Goal: Task Accomplishment & Management: Use online tool/utility

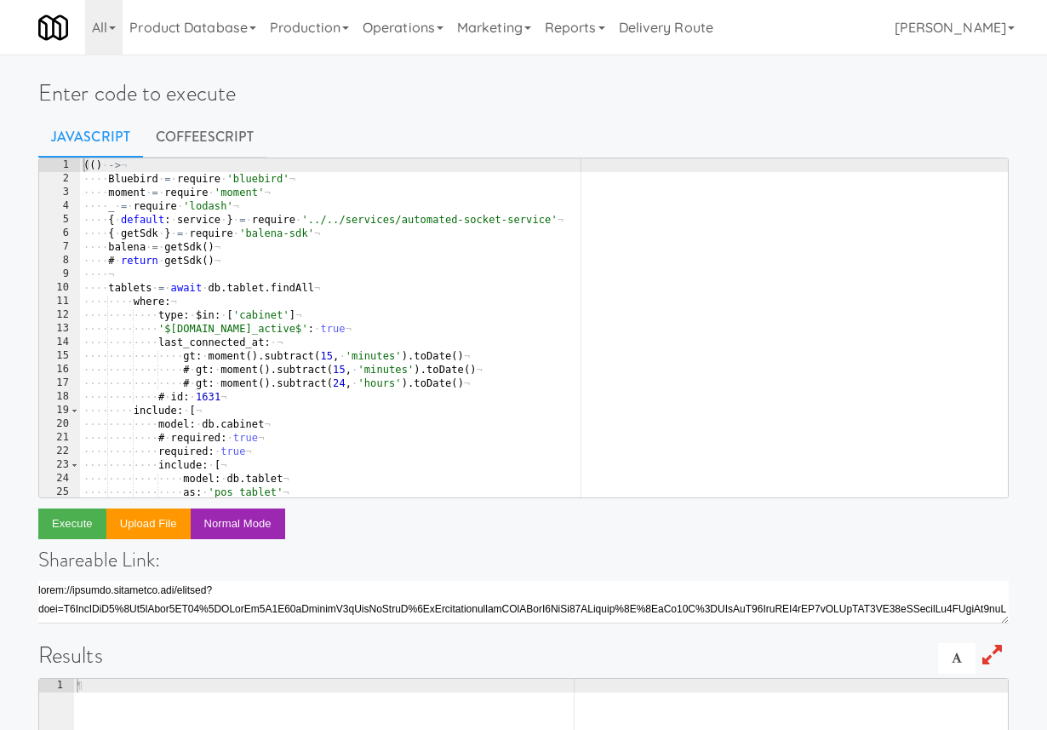
click at [196, 318] on div "(( ) · -> ¬ ···· Bluebird · = · require · 'bluebird' ¬ ···· moment · = · requir…" at bounding box center [544, 341] width 928 height 366
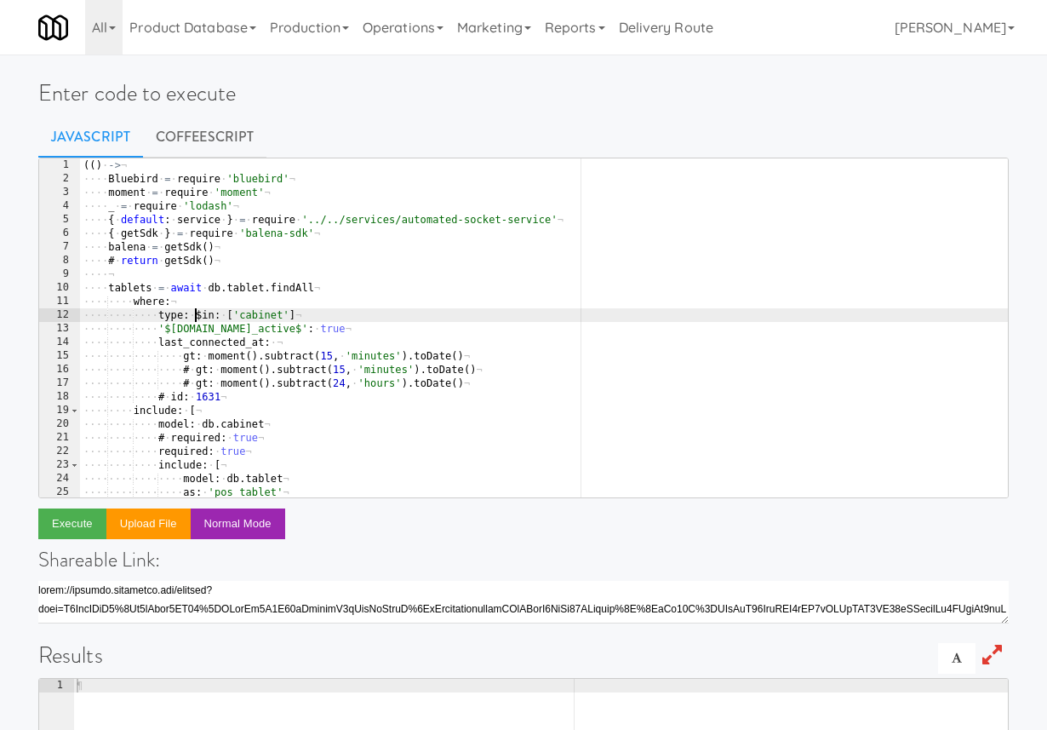
paste textarea
type textarea ")()"
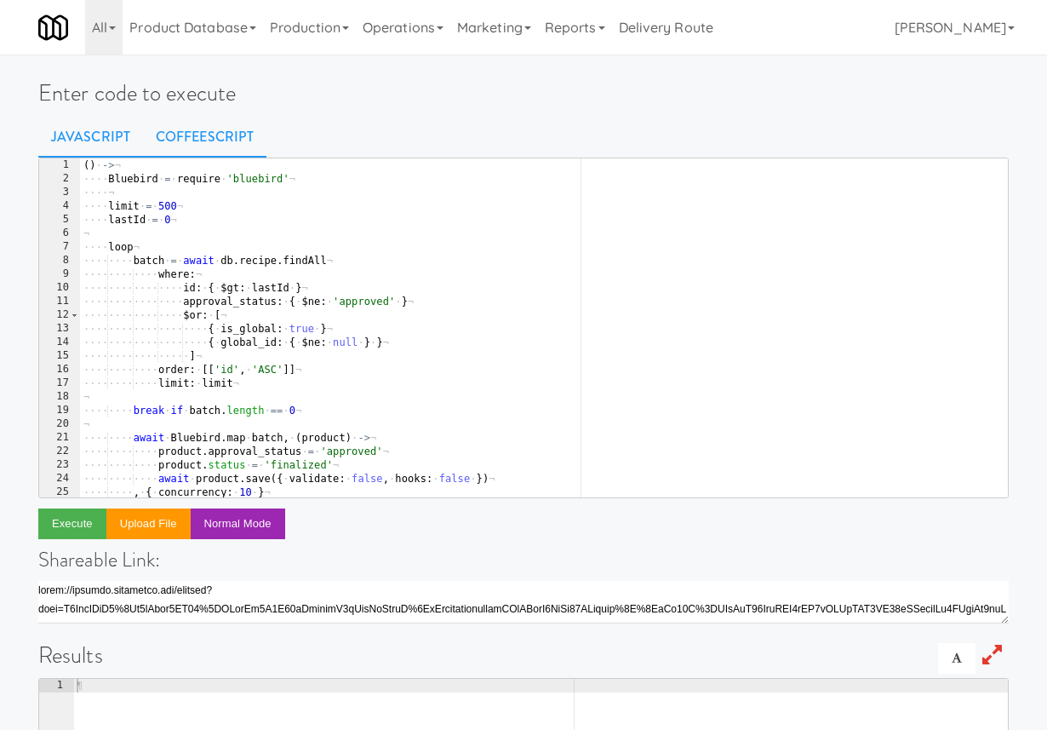
click at [199, 137] on link "CoffeeScript" at bounding box center [204, 137] width 123 height 43
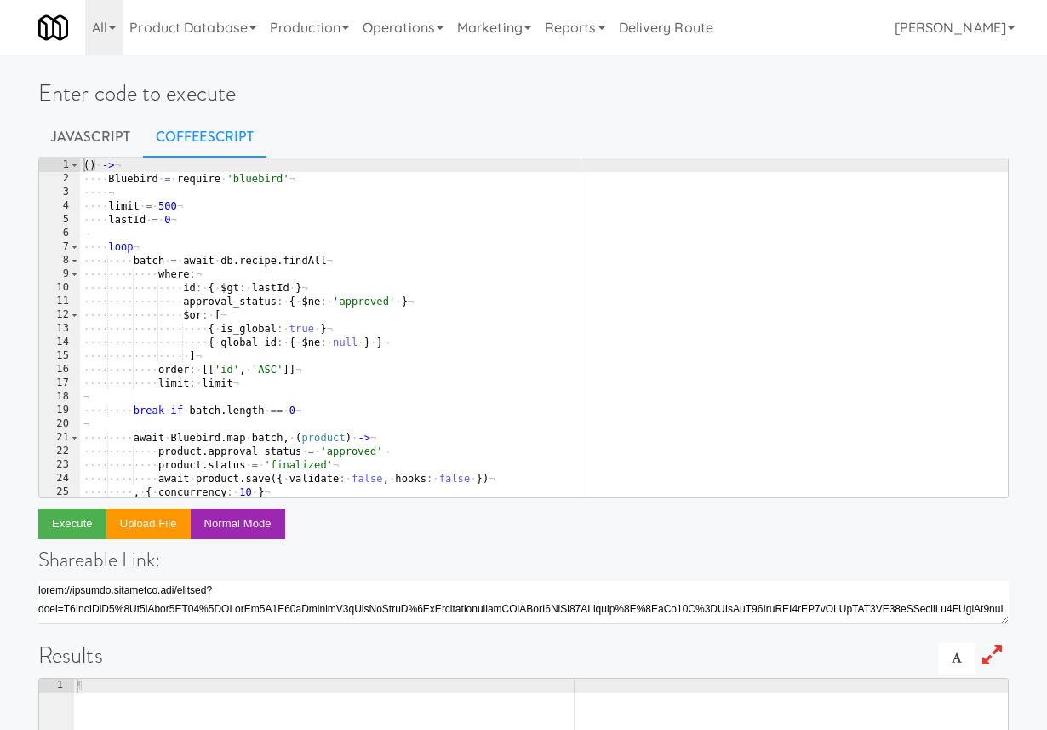
type textarea "lastId = 0"
click at [206, 221] on div "( ) · -> ¬ ···· Bluebird · = · require · 'bluebird' ¬ ···· ¬ ···· limit · = · 5…" at bounding box center [544, 341] width 928 height 366
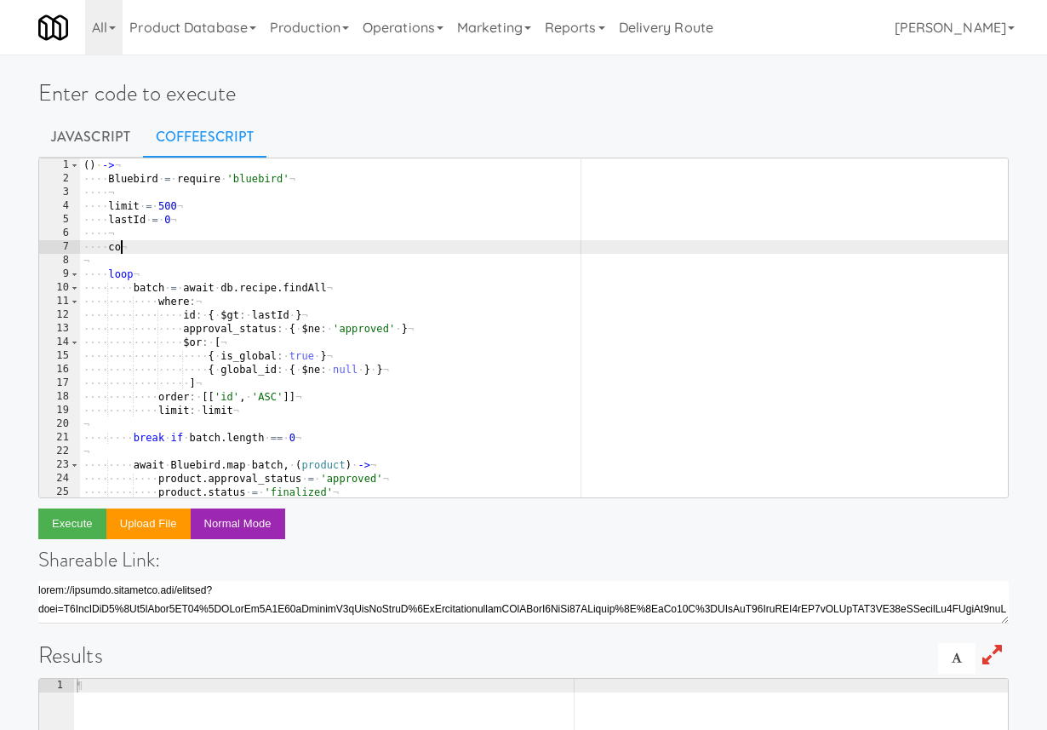
type textarea "c"
type textarea "r"
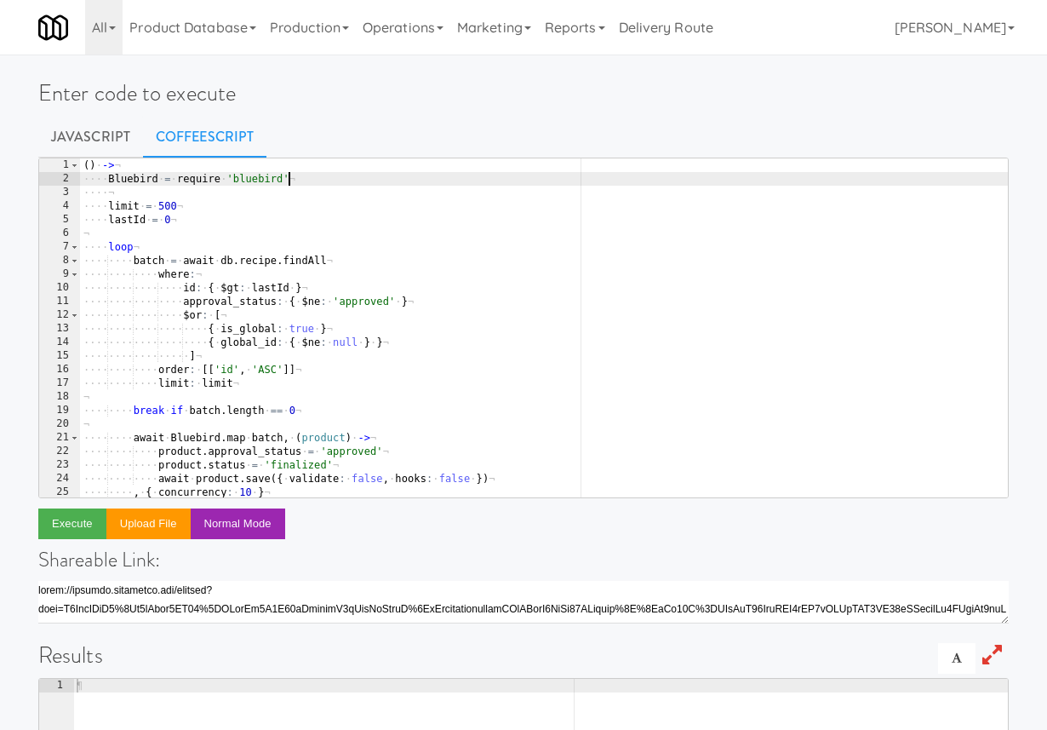
click at [323, 175] on div "( ) · -> ¬ ···· Bluebird · = · require · 'bluebird' ¬ ···· ¬ ···· limit · = · 5…" at bounding box center [544, 341] width 928 height 366
type textarea "Bluebird = require 'bluebird'"
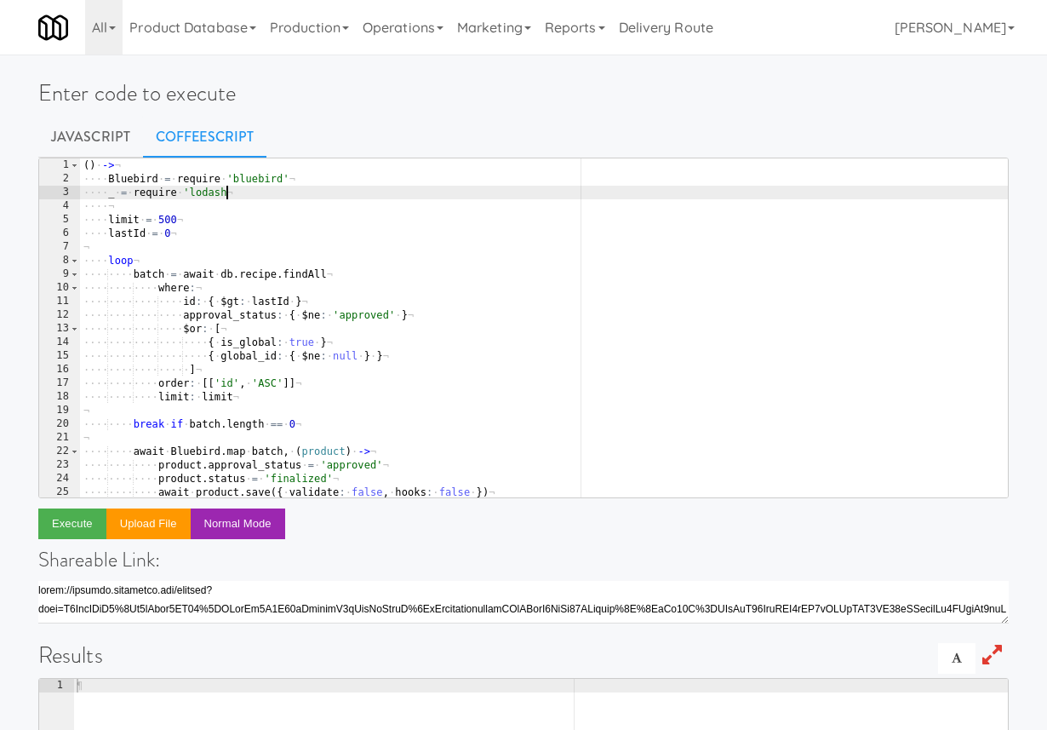
scroll to position [0, 11]
click at [305, 404] on div "( ) · -> ¬ ···· Bluebird · = · require · 'bluebird' ¬ ···· _ · = · require · 'l…" at bounding box center [544, 341] width 928 height 366
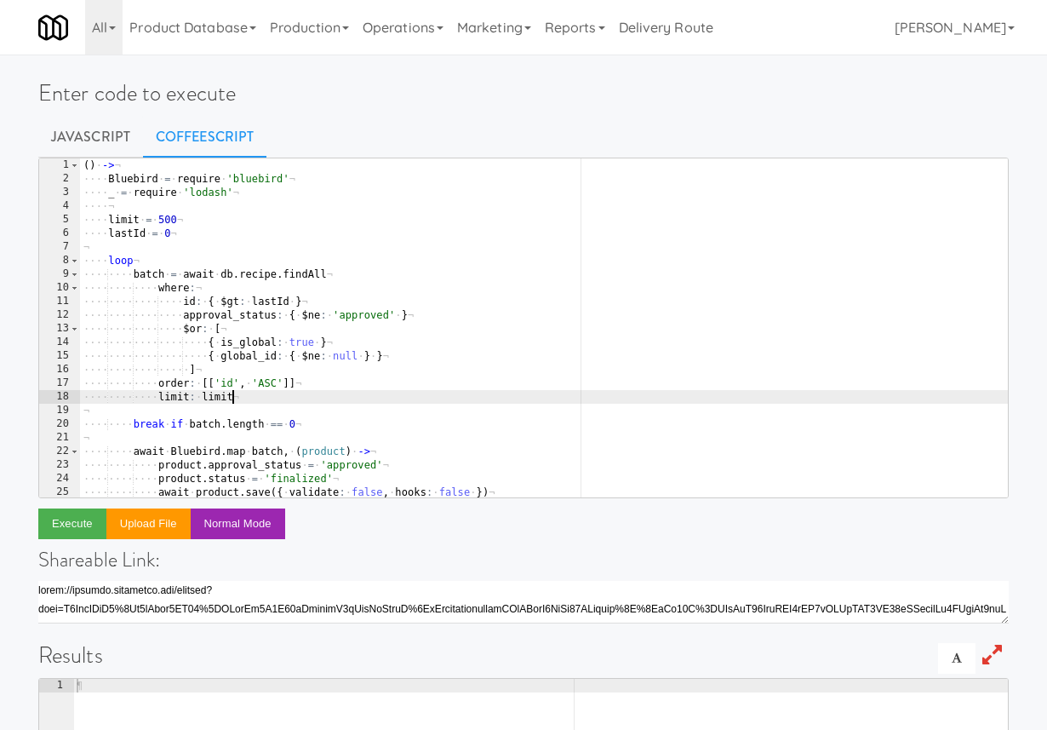
scroll to position [56, 0]
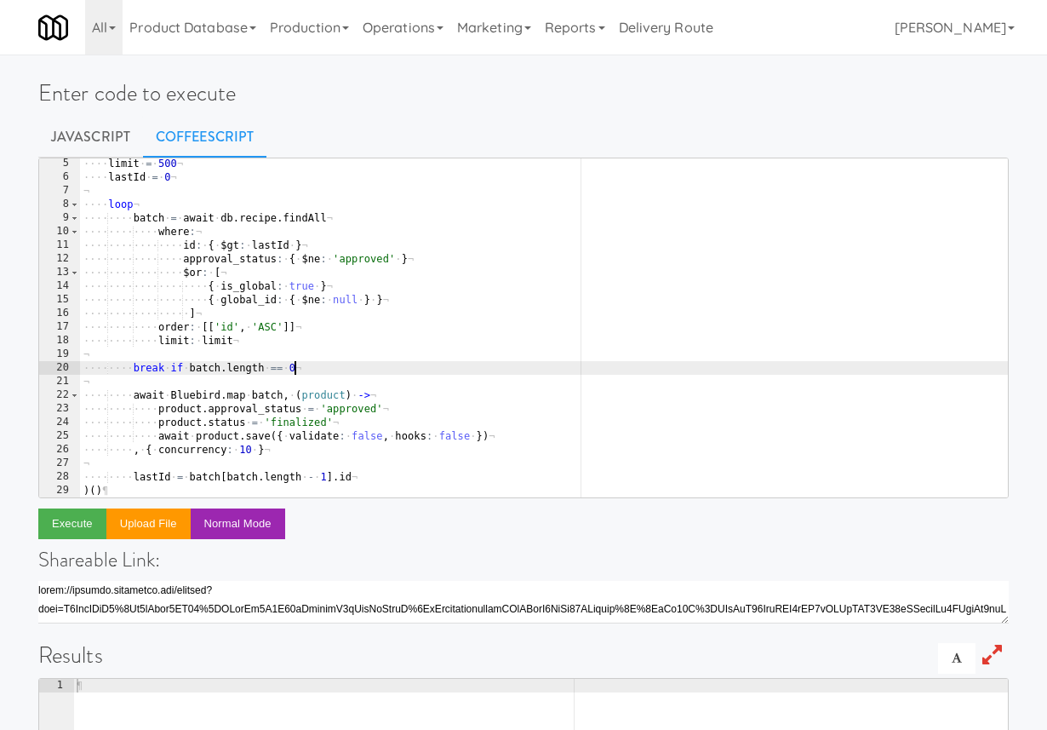
click at [320, 375] on div "···· limit · = · 500 ¬ ···· lastId · = · 0 ¬ ¬ ···· loop ¬ ···· ···· batch · = …" at bounding box center [544, 340] width 928 height 366
type textarea "break if batch.length == 0"
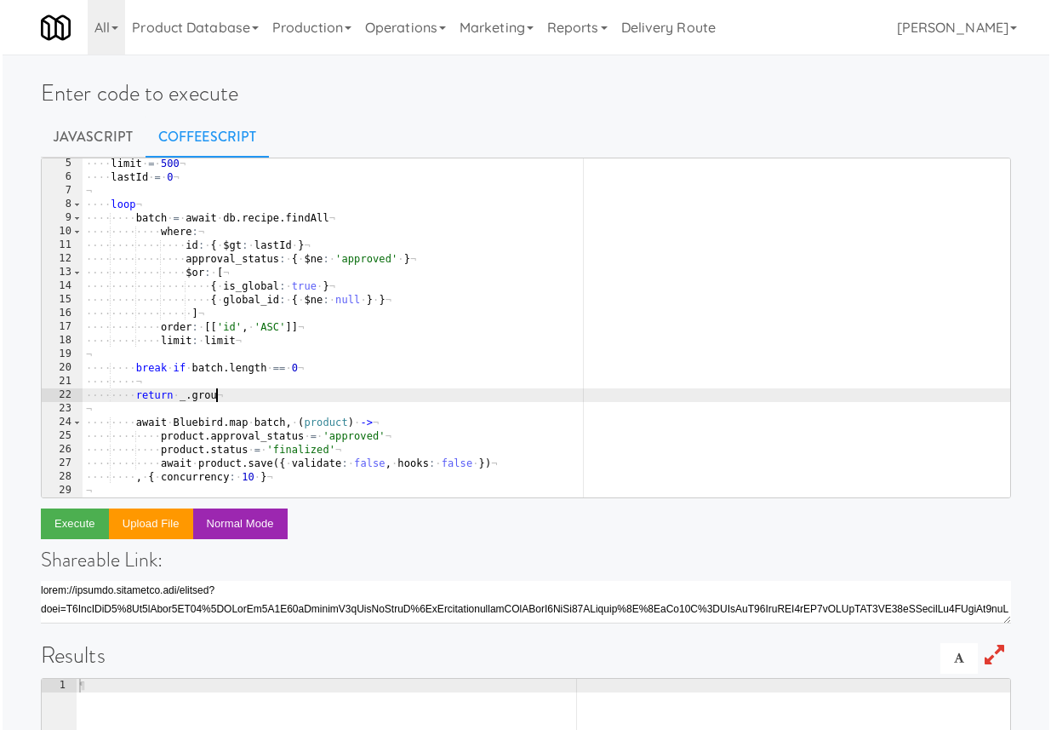
scroll to position [0, 10]
click at [226, 385] on div "···· limit · = · 500 ¬ ···· lastId · = · 0 ¬ ¬ ···· loop ¬ ···· ···· batch · = …" at bounding box center [546, 340] width 928 height 366
type textarea "return _.group"
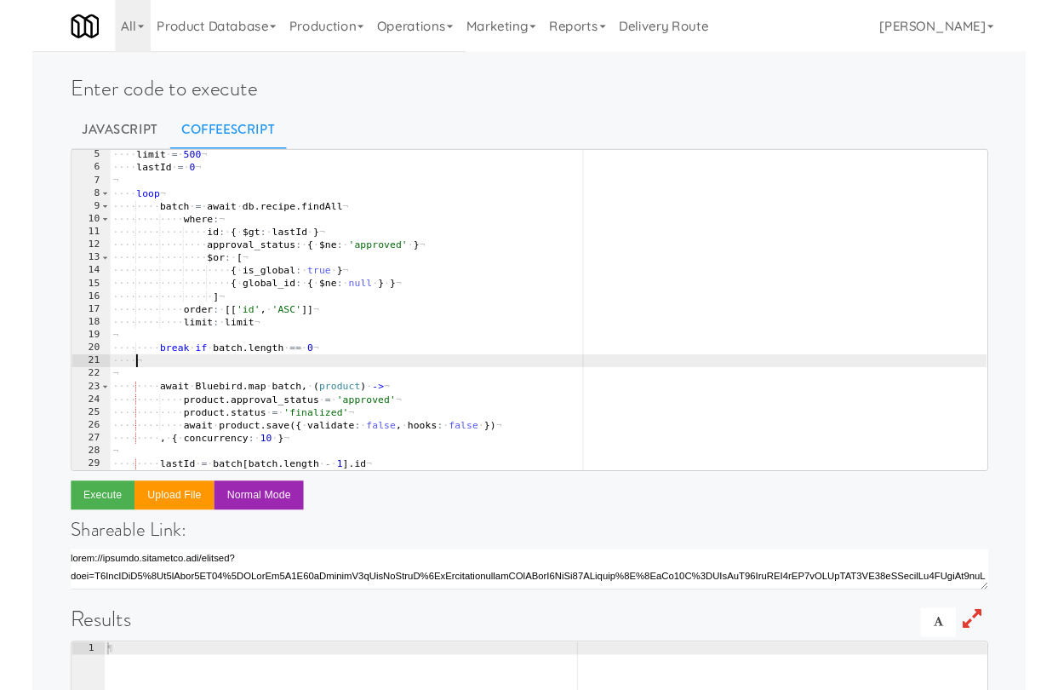
scroll to position [0, 0]
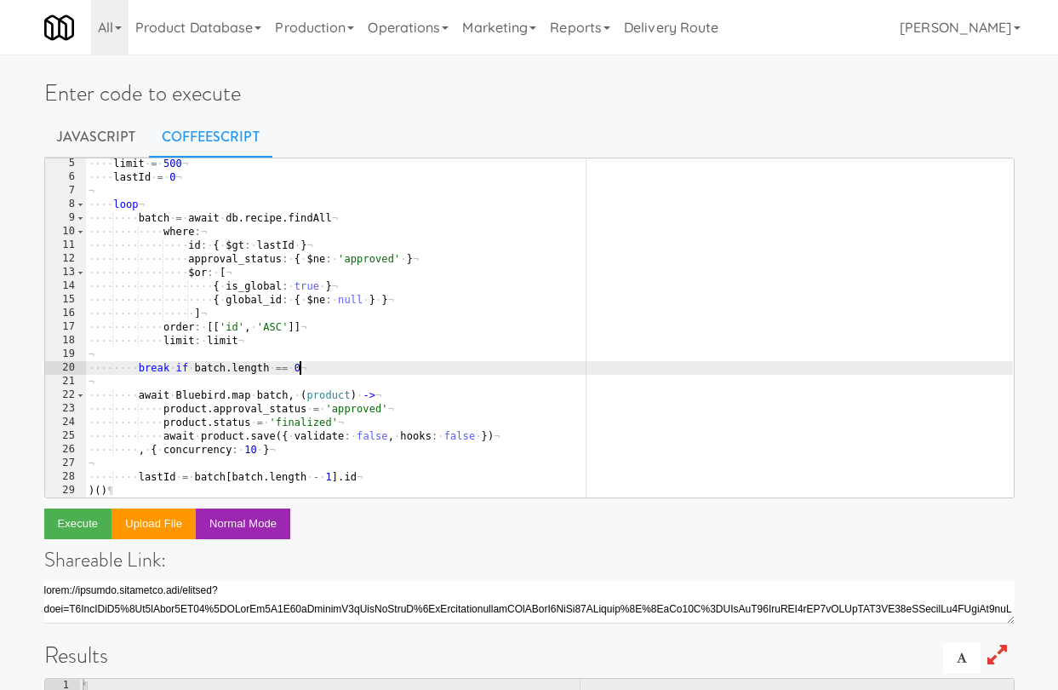
click at [560, 261] on div "···· limit · = · 500 ¬ ···· lastId · = · 0 ¬ ¬ ···· loop ¬ ···· ···· batch · = …" at bounding box center [549, 340] width 928 height 366
type textarea "approval_status: { $ne: 'approved' }"
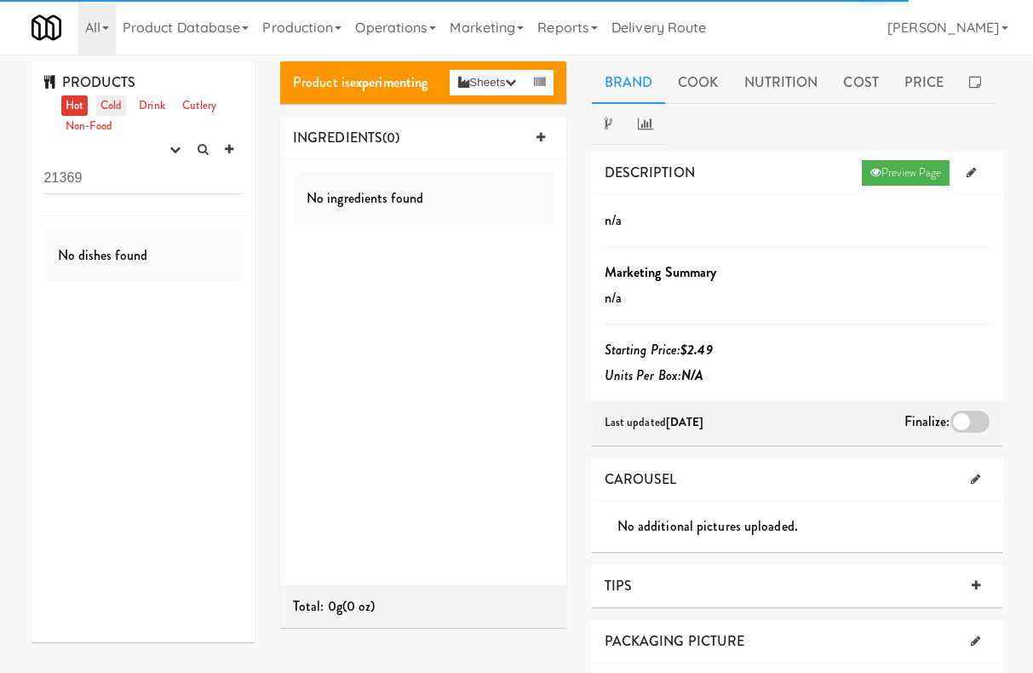
click at [107, 106] on link "Cold" at bounding box center [111, 105] width 30 height 21
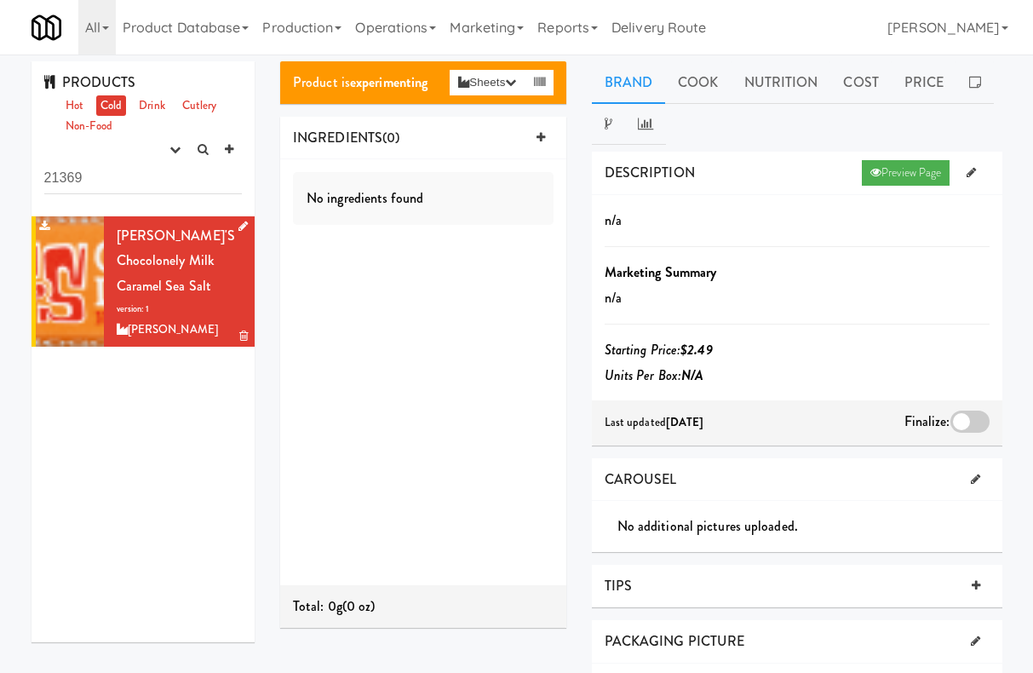
click at [171, 254] on span "Tony's Chocolonely Milk Caramel Sea Salt" at bounding box center [176, 261] width 119 height 70
drag, startPoint x: 208, startPoint y: 306, endPoint x: 121, endPoint y: 306, distance: 86.8
click at [121, 319] on div "[PERSON_NAME]" at bounding box center [180, 329] width 126 height 21
click at [842, 94] on link "Cost" at bounding box center [860, 82] width 60 height 43
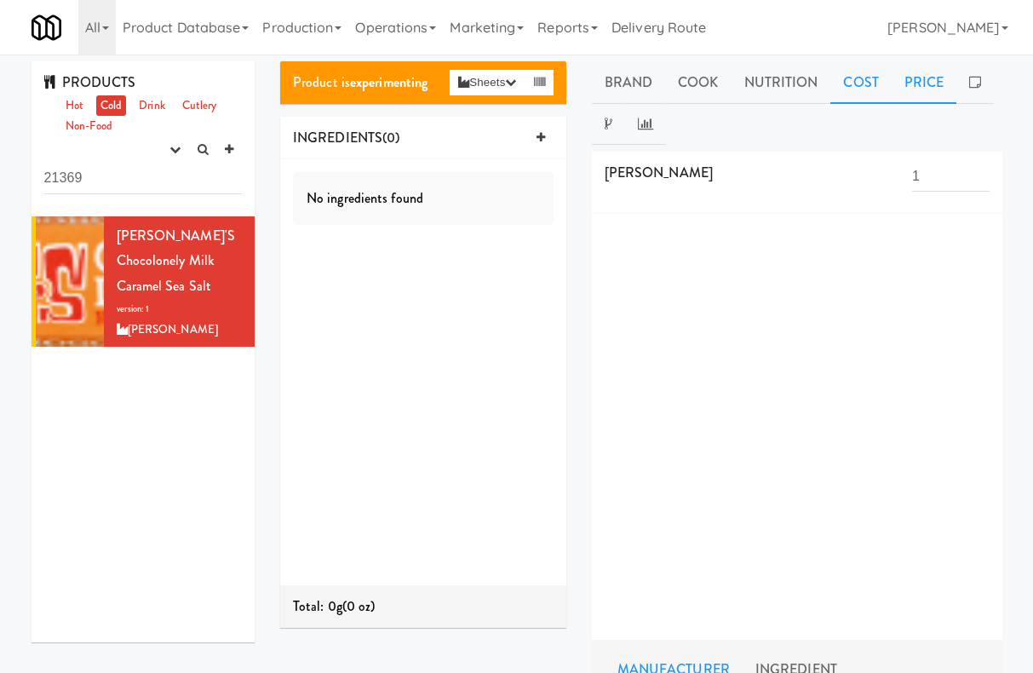
click at [902, 78] on link "Price" at bounding box center [924, 82] width 66 height 43
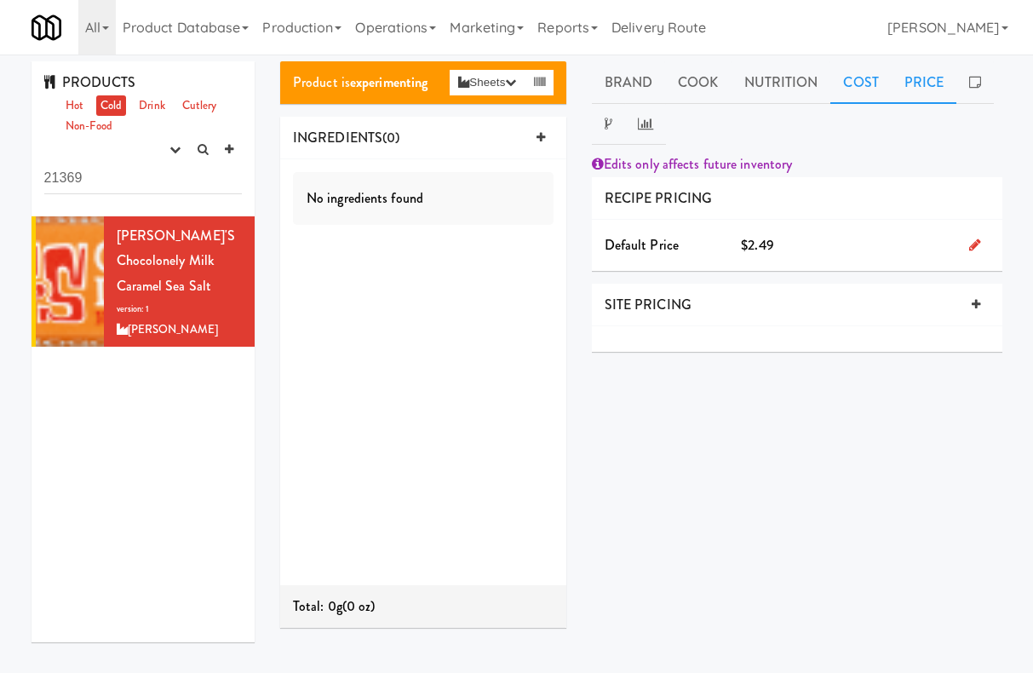
click at [856, 79] on link "Cost" at bounding box center [860, 82] width 60 height 43
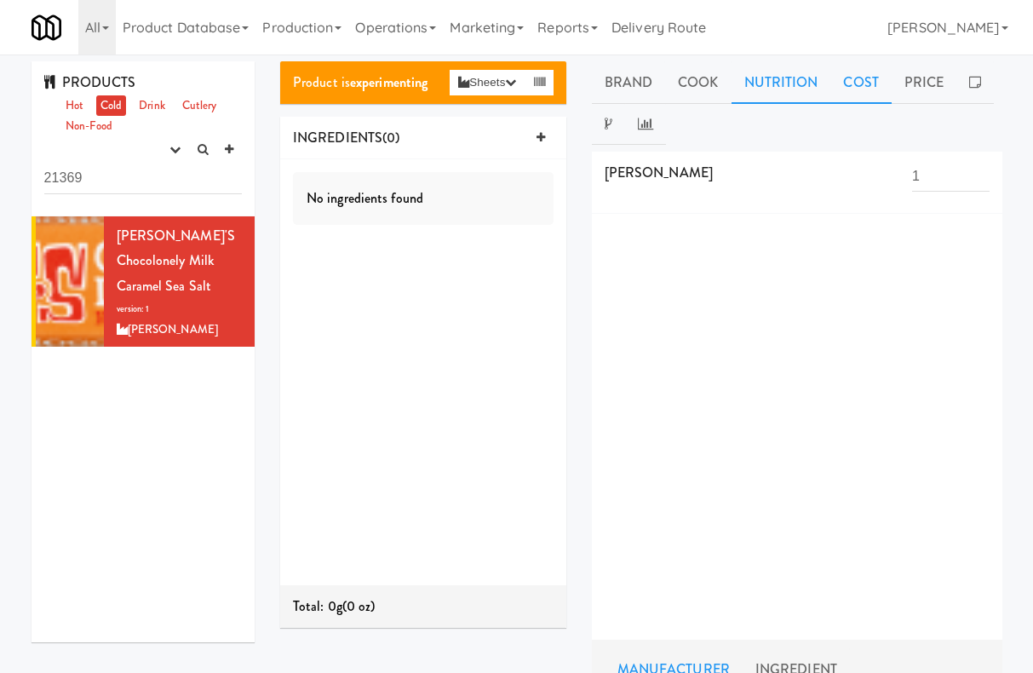
click at [784, 79] on link "Nutrition" at bounding box center [781, 82] width 100 height 43
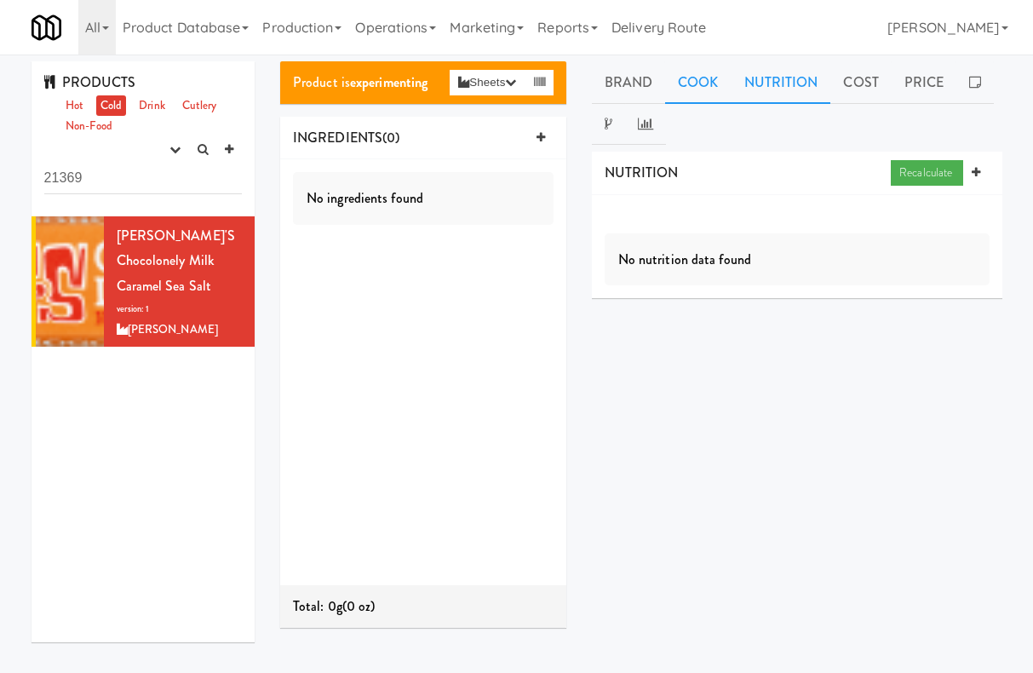
click at [701, 82] on link "Cook" at bounding box center [698, 82] width 66 height 43
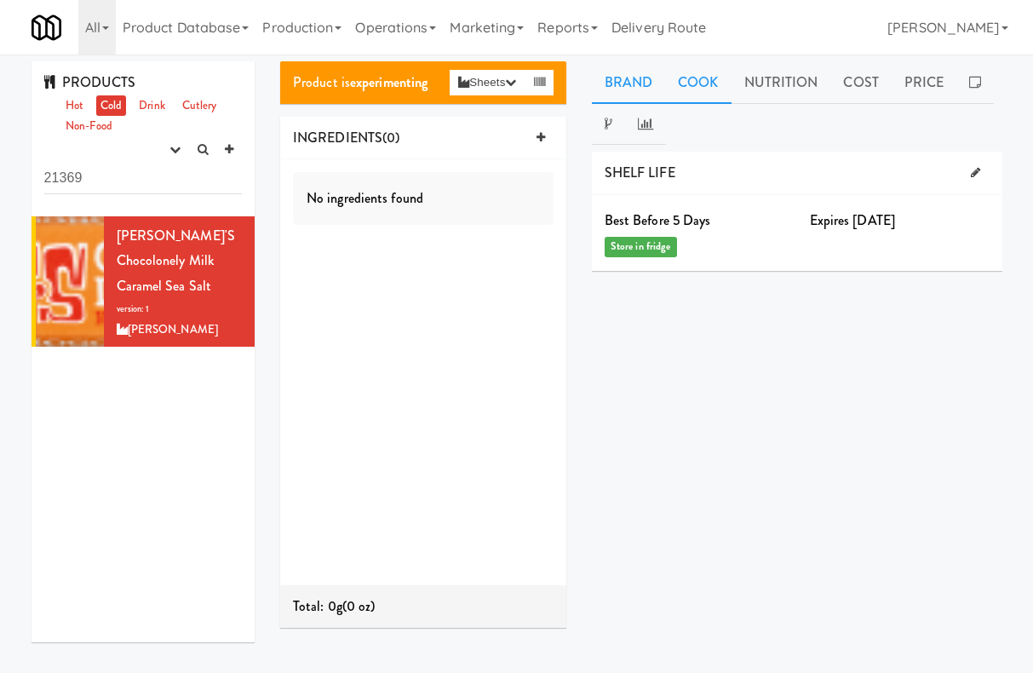
click at [629, 87] on link "Brand" at bounding box center [629, 82] width 74 height 43
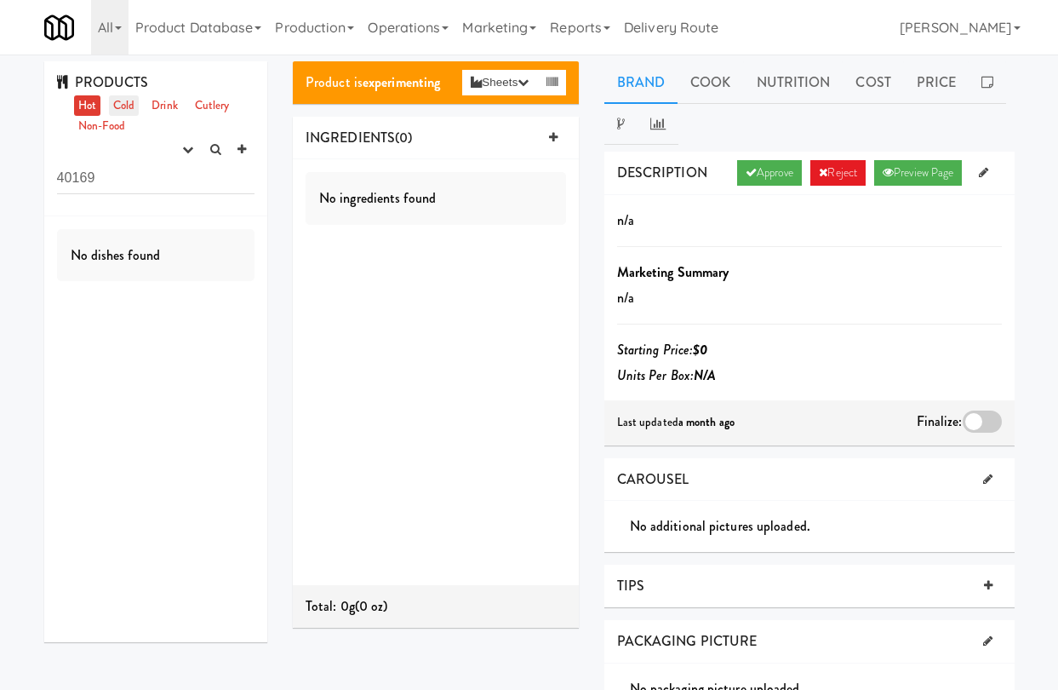
click at [122, 104] on link "Cold" at bounding box center [124, 105] width 30 height 21
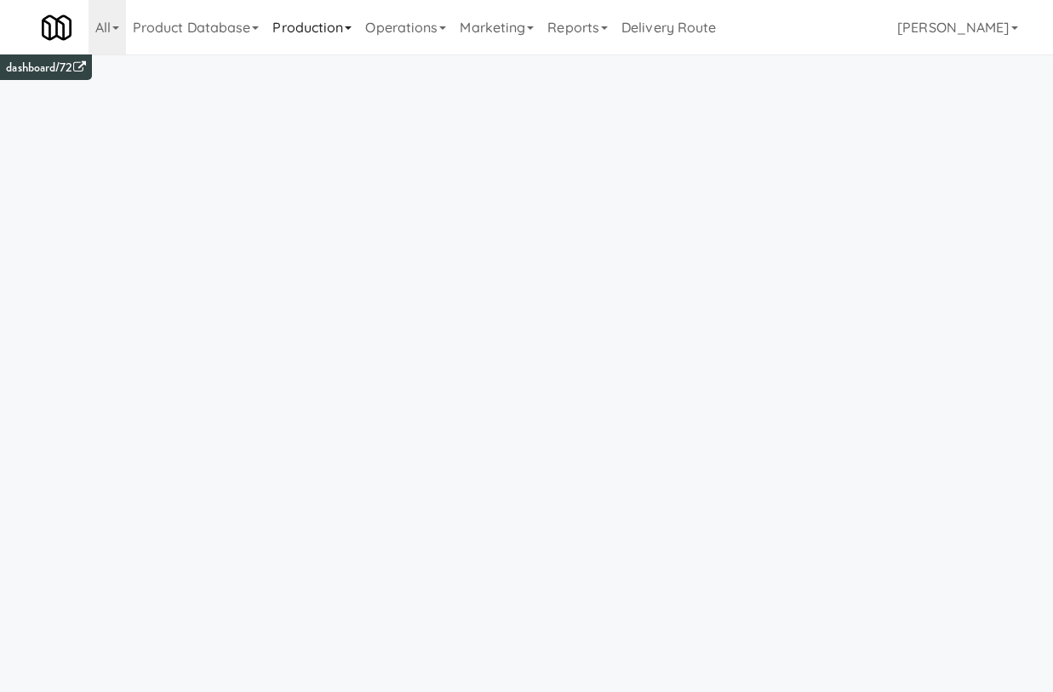
click at [339, 34] on link "Production" at bounding box center [312, 27] width 93 height 54
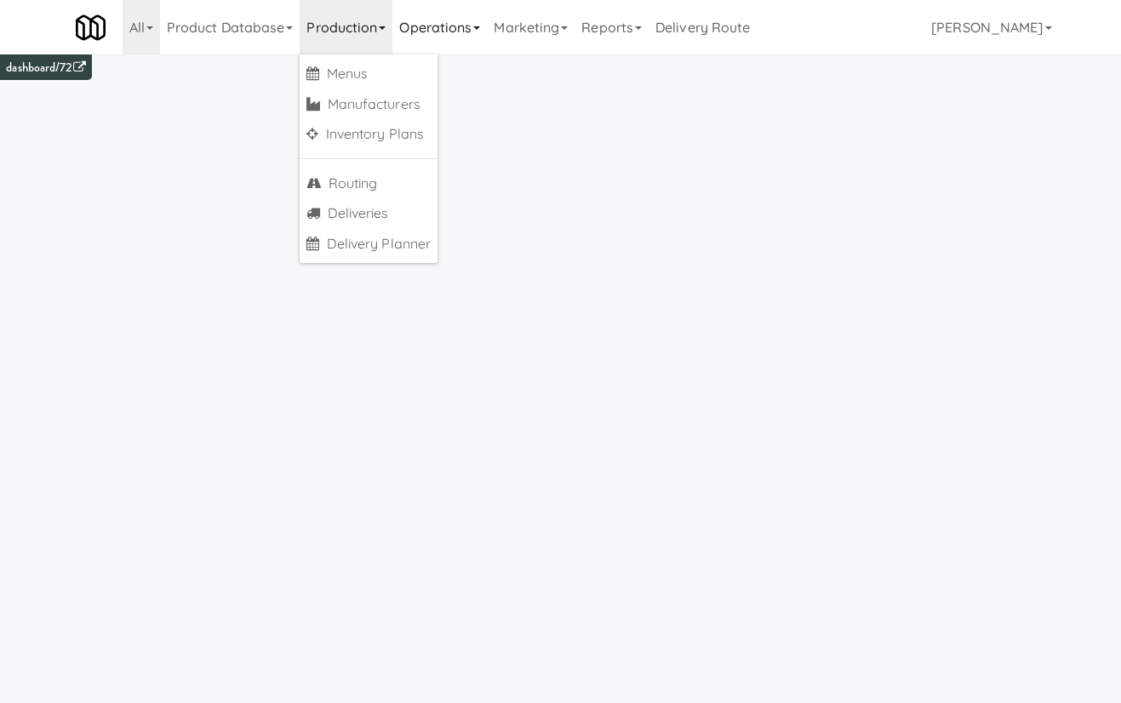
click at [465, 46] on link "Operations" at bounding box center [439, 27] width 94 height 54
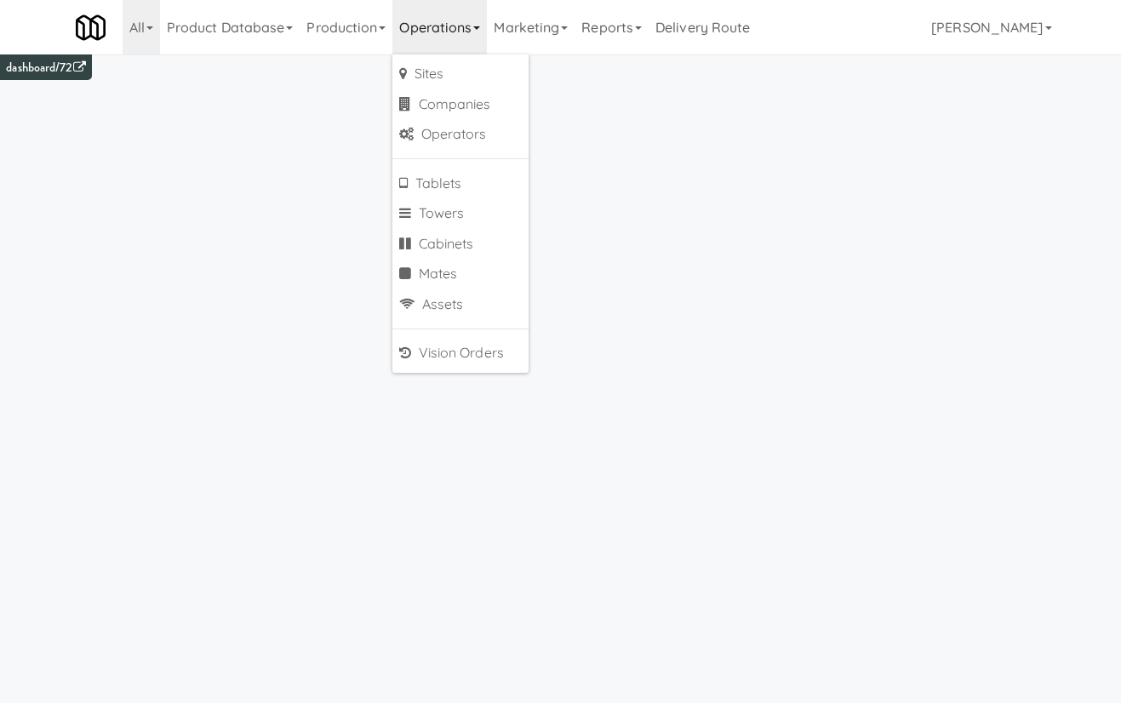
click at [465, 46] on link "Operations" at bounding box center [439, 27] width 94 height 54
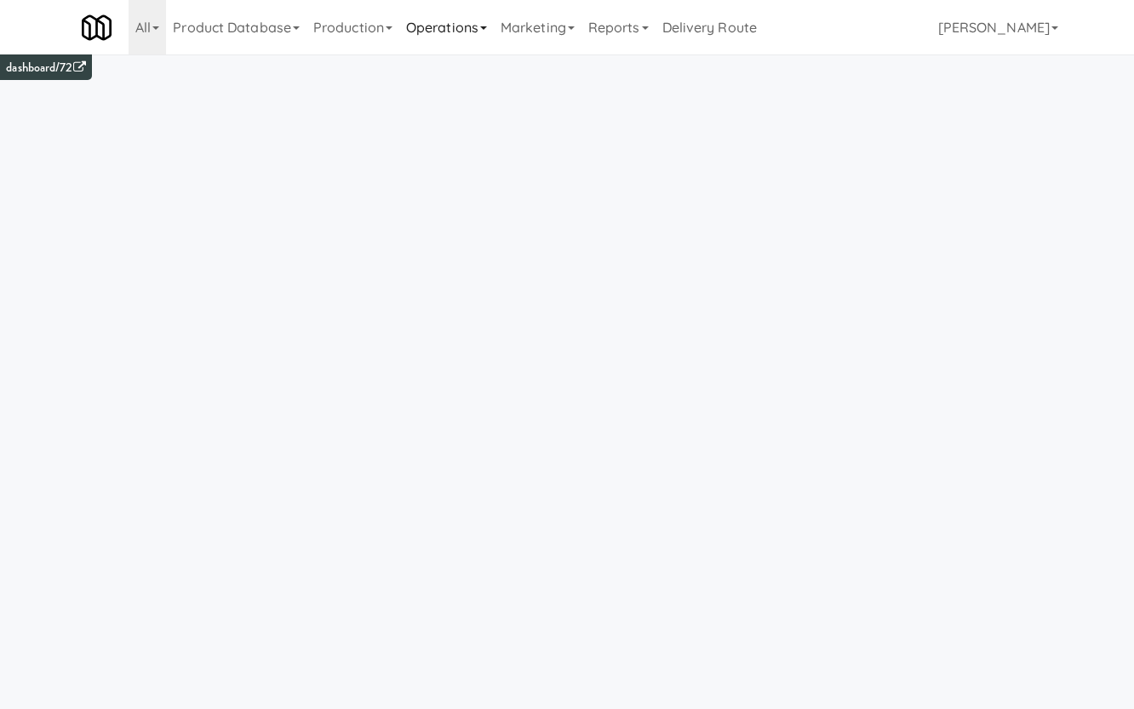
click at [427, 23] on link "Operations" at bounding box center [446, 27] width 94 height 54
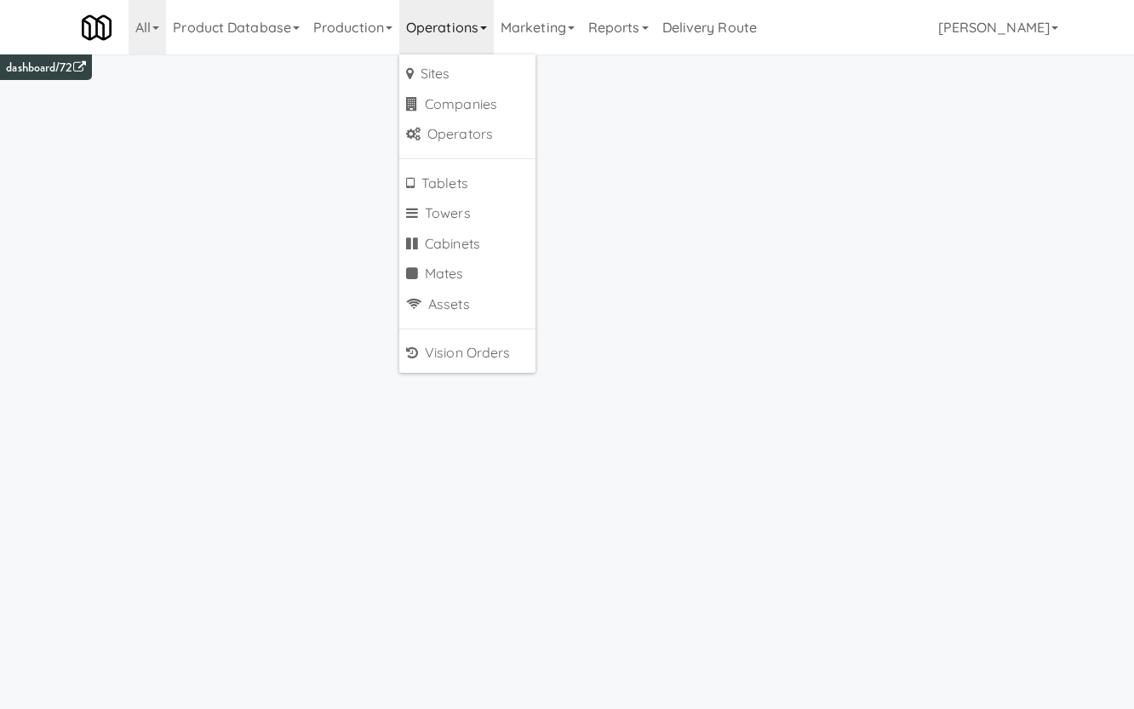
click at [427, 23] on link "Operations" at bounding box center [446, 27] width 94 height 54
